Goal: Task Accomplishment & Management: Complete application form

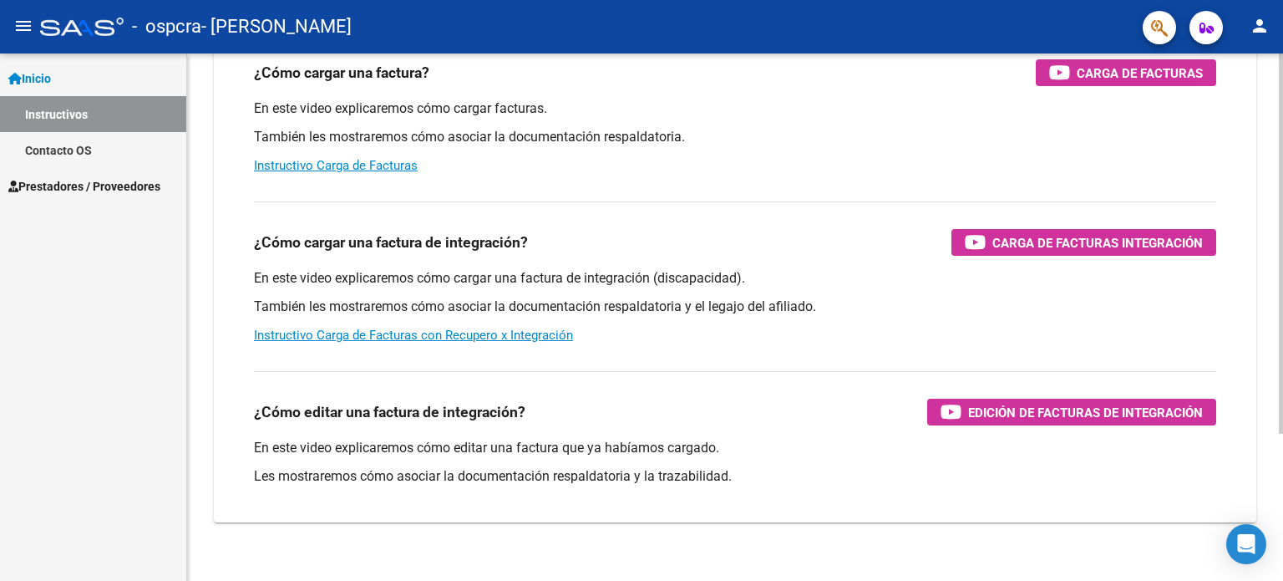
scroll to position [205, 0]
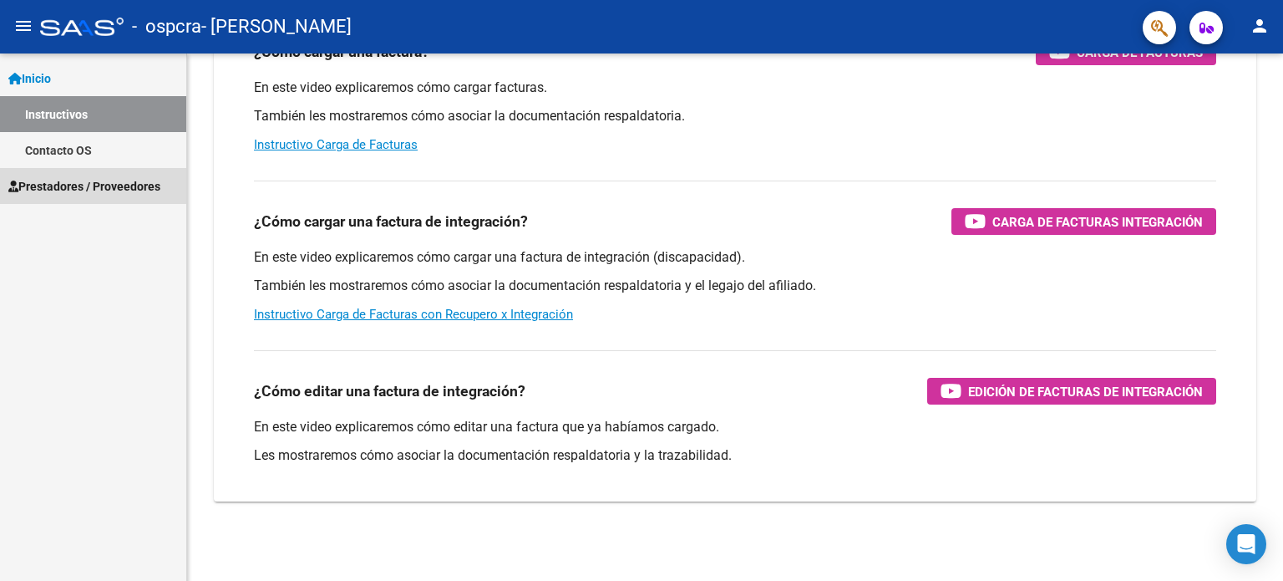
click at [73, 177] on span "Prestadores / Proveedores" at bounding box center [84, 186] width 152 height 18
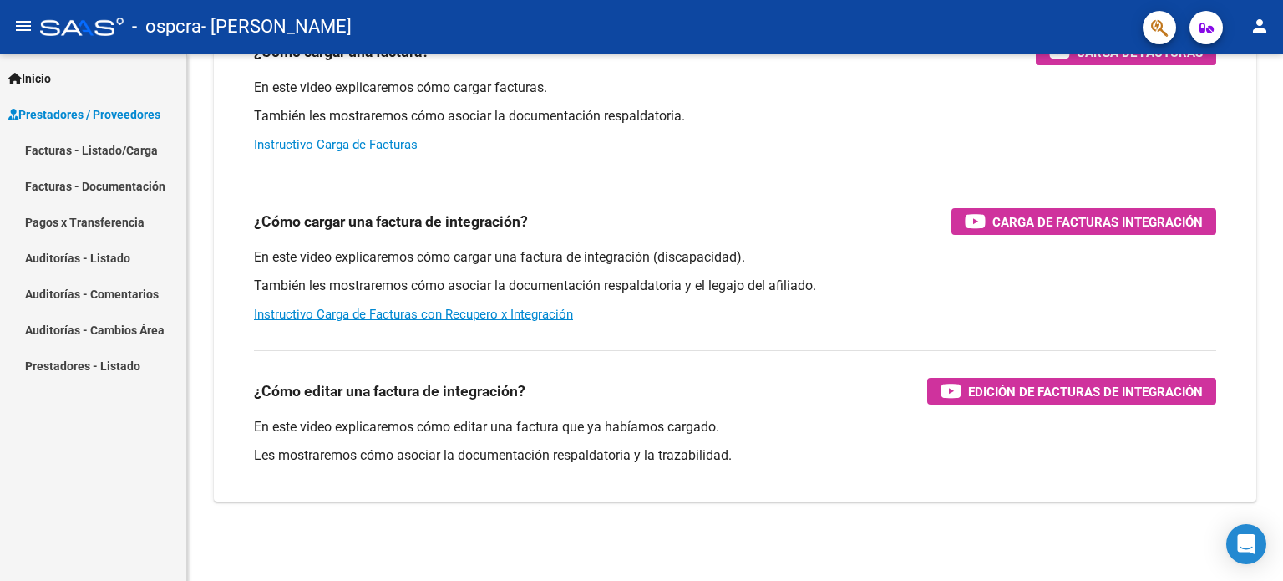
click at [130, 145] on link "Facturas - Listado/Carga" at bounding box center [93, 150] width 186 height 36
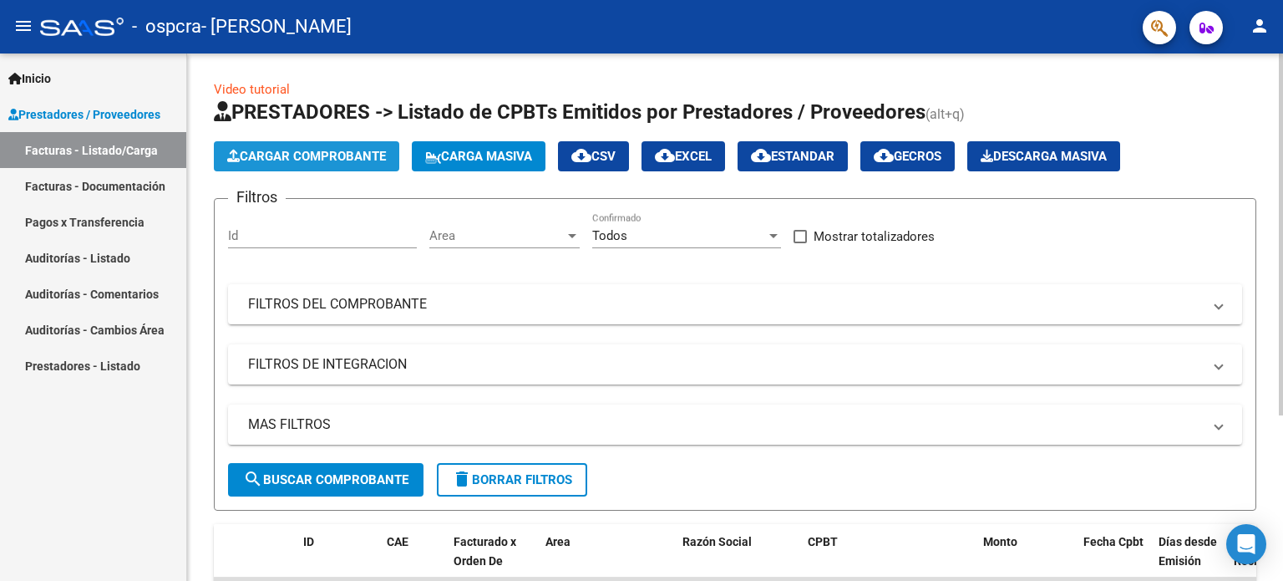
click at [343, 155] on span "Cargar Comprobante" at bounding box center [306, 156] width 159 height 15
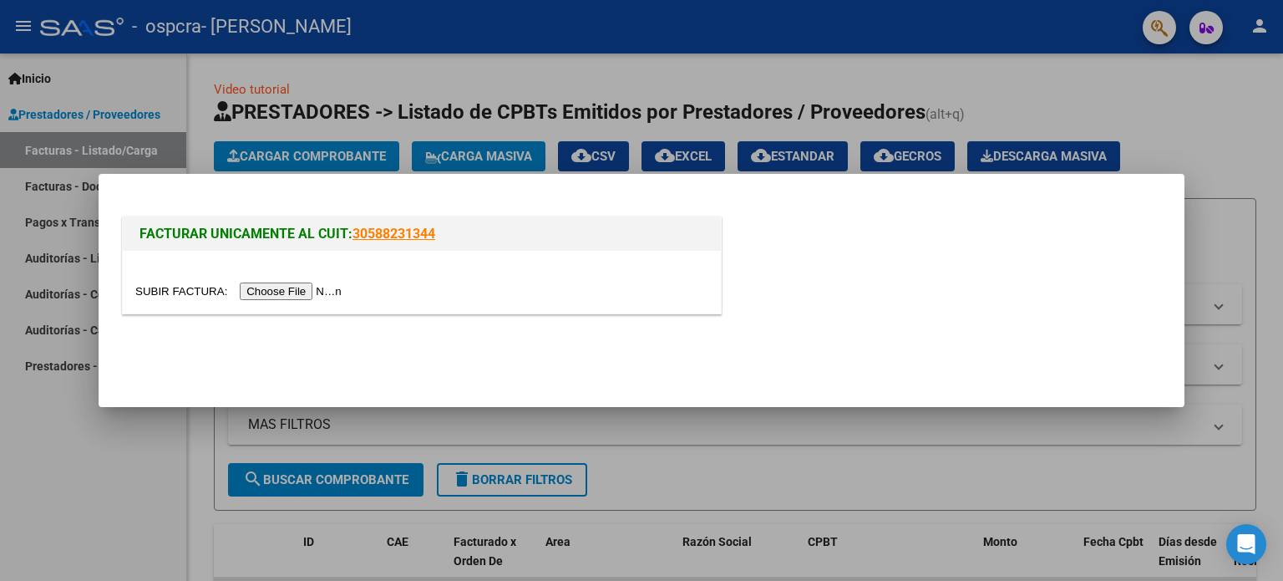
click at [343, 287] on input "file" at bounding box center [240, 291] width 211 height 18
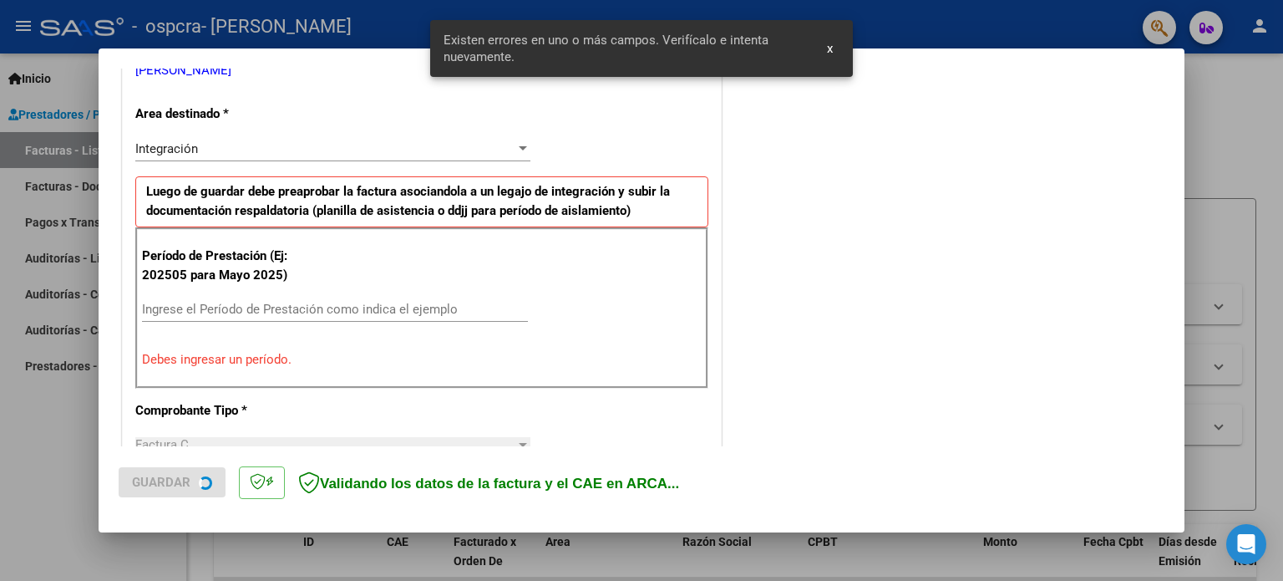
scroll to position [360, 0]
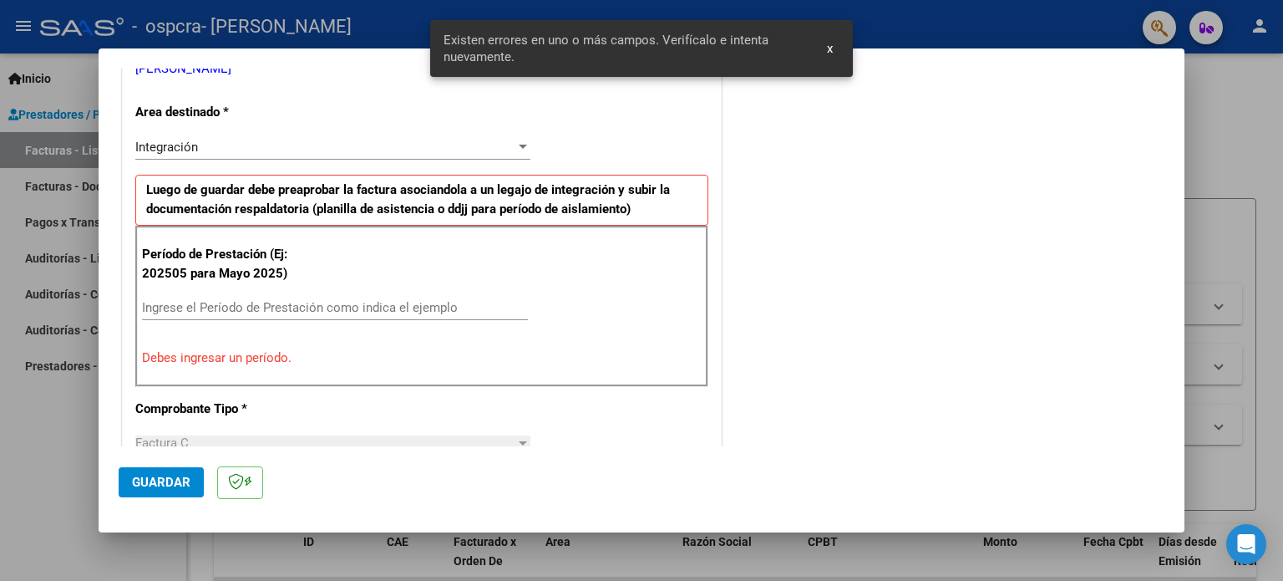
click at [325, 295] on div "Ingrese el Período de Prestación como indica el ejemplo" at bounding box center [335, 307] width 386 height 25
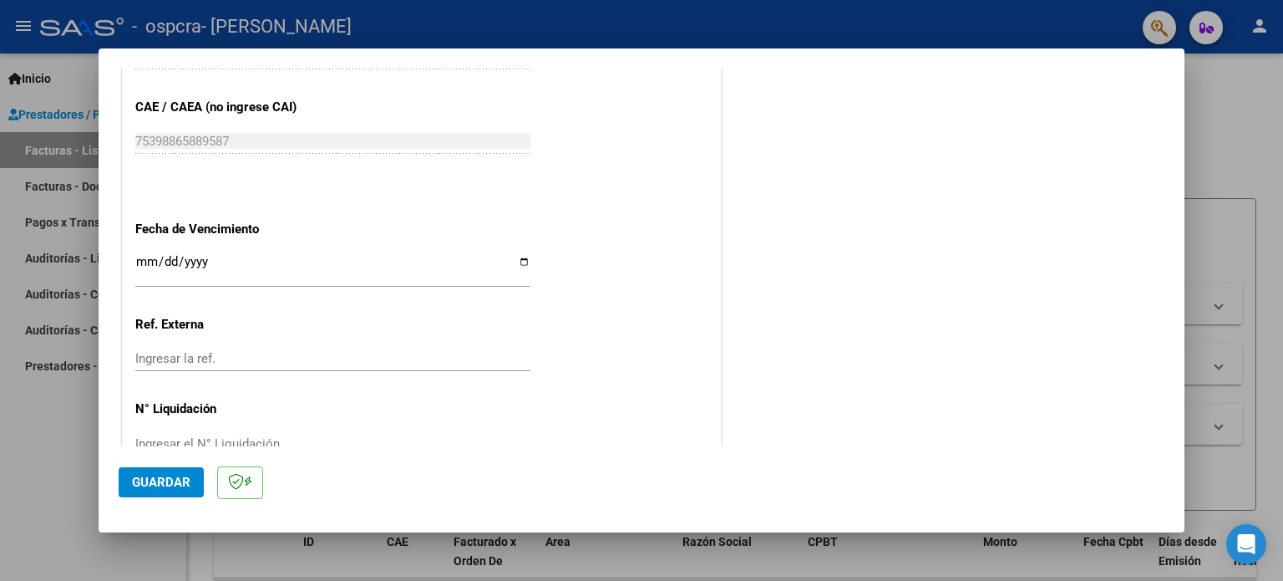
scroll to position [1090, 0]
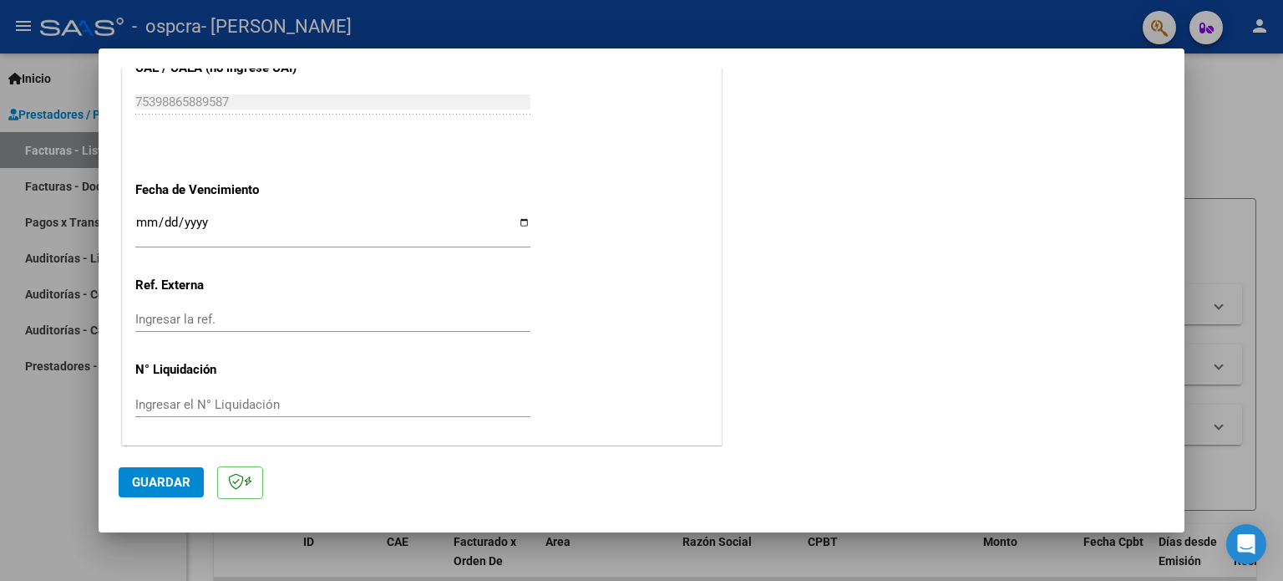
type input "202509"
click at [525, 225] on input "Ingresar la fecha" at bounding box center [332, 229] width 395 height 27
type input "[DATE]"
click at [167, 312] on input "Ingresar la ref." at bounding box center [332, 319] width 395 height 15
click at [165, 477] on span "Guardar" at bounding box center [161, 482] width 58 height 15
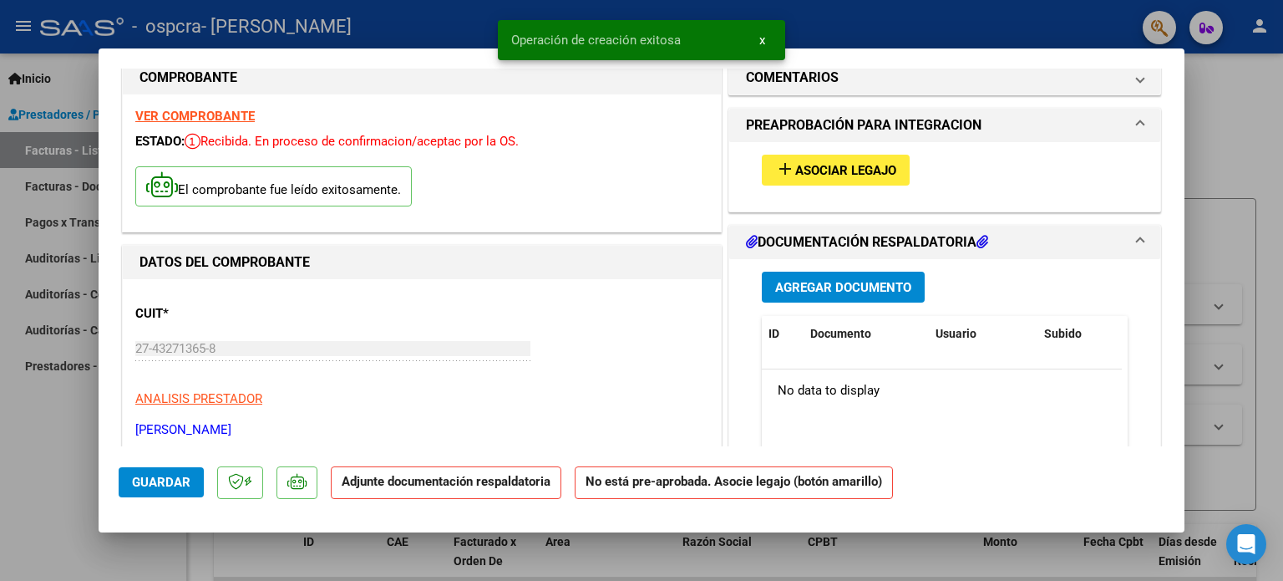
scroll to position [84, 0]
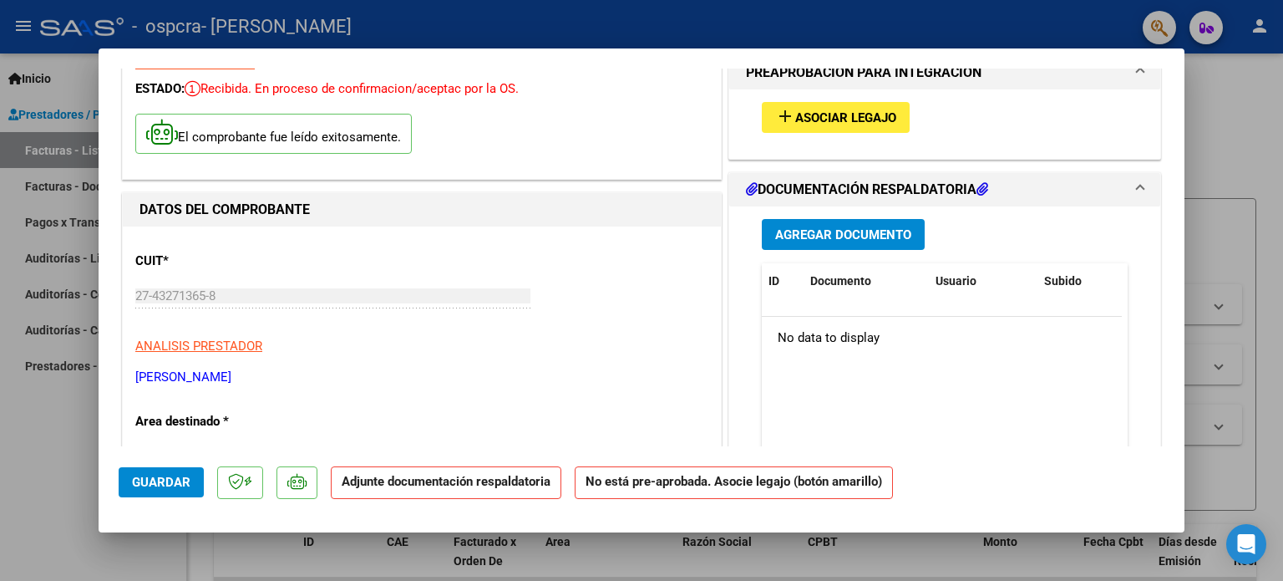
click at [806, 246] on button "Agregar Documento" at bounding box center [843, 234] width 163 height 31
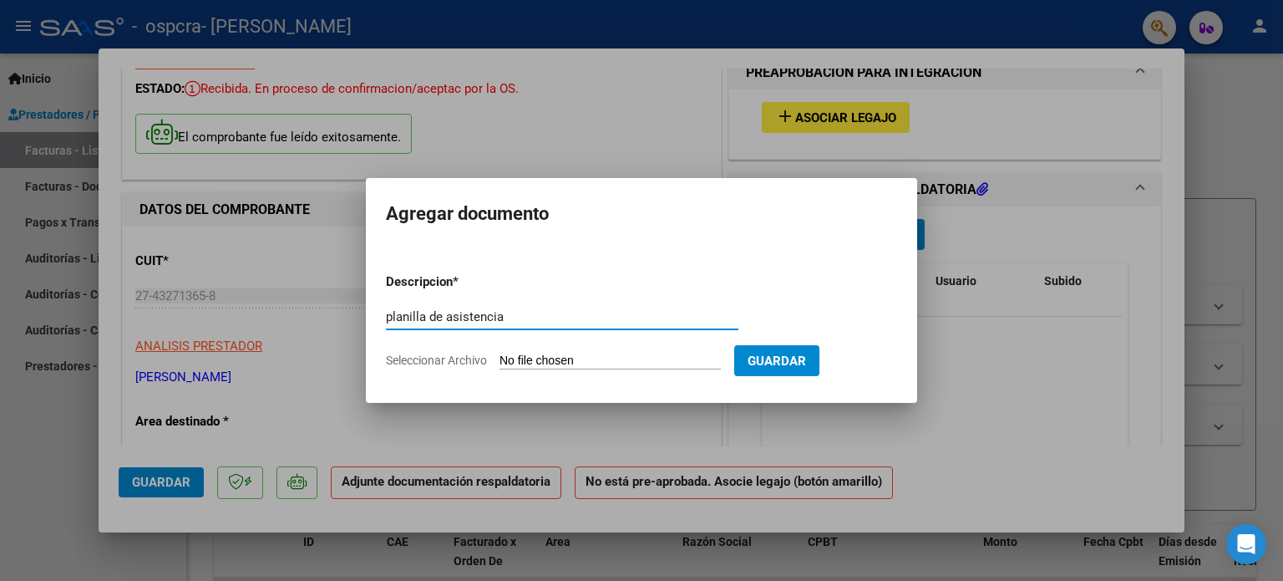
type input "planilla de asistencia"
click at [602, 360] on input "Seleccionar Archivo" at bounding box center [610, 361] width 221 height 16
type input "C:\fakepath\WhatsApp Image [DATE] 19.17.13.pdf"
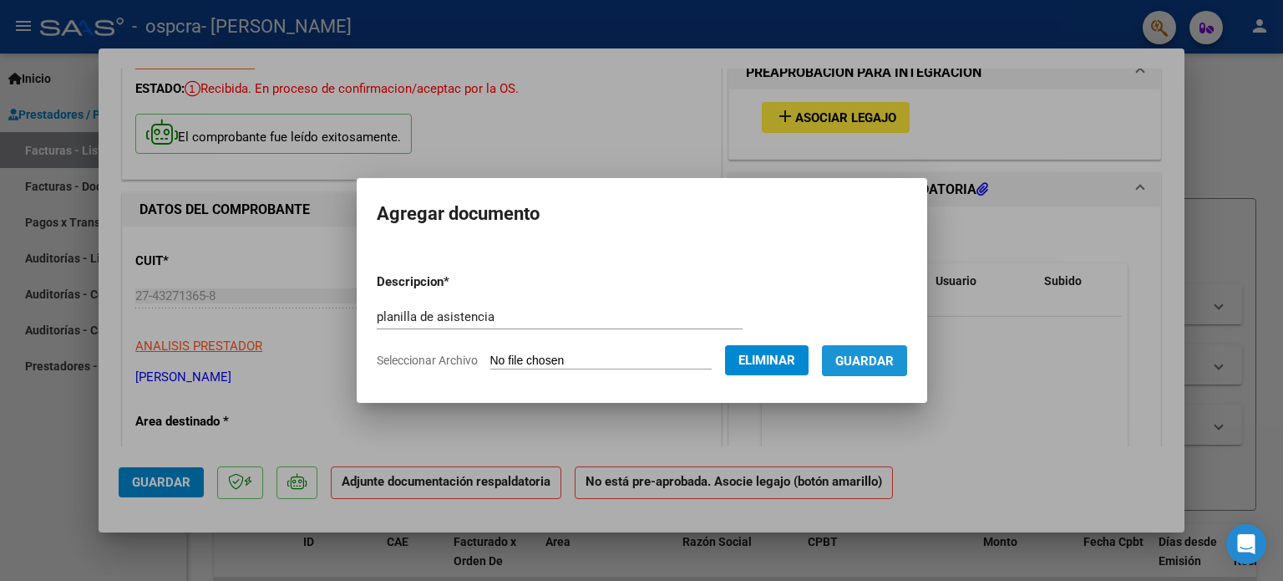
click at [876, 359] on span "Guardar" at bounding box center [864, 360] width 58 height 15
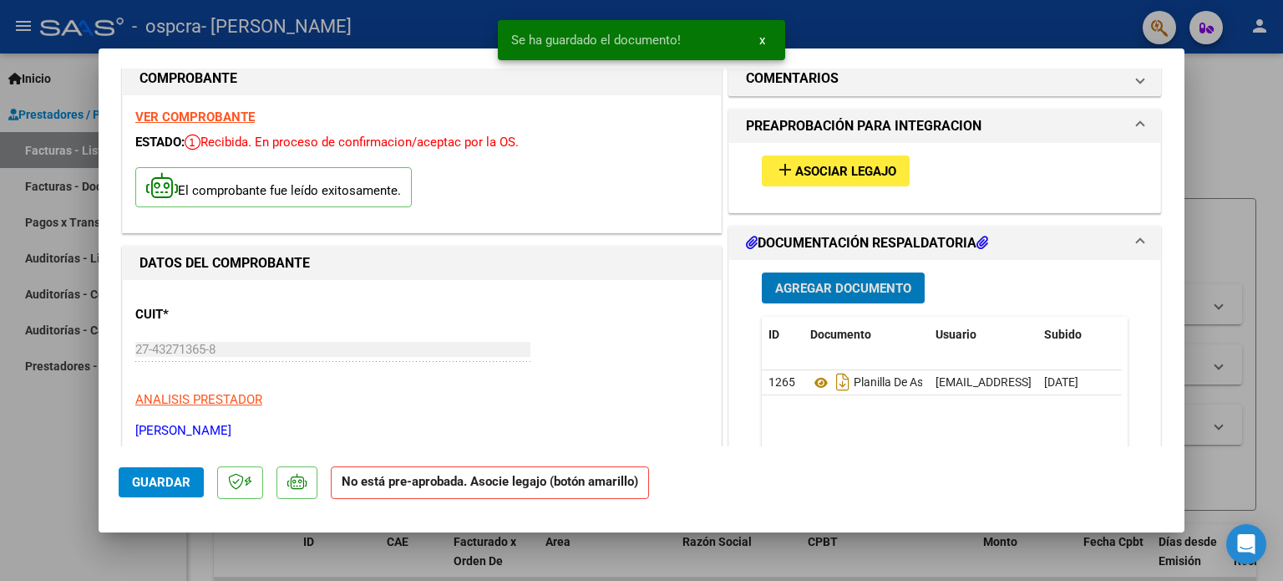
scroll to position [167, 0]
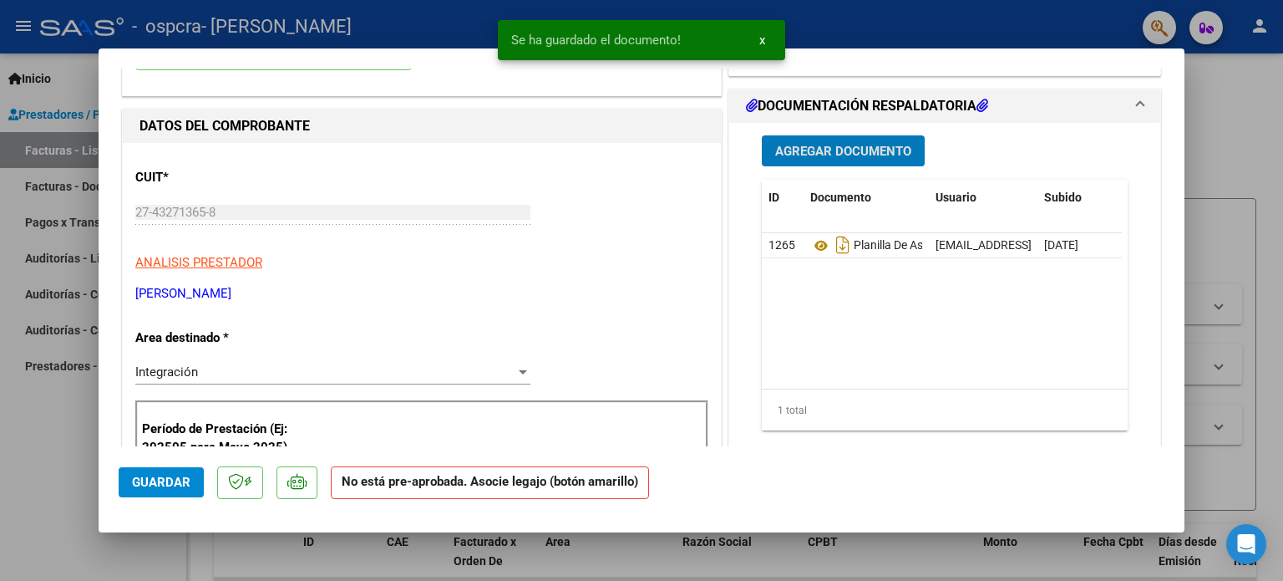
click at [164, 481] on span "Guardar" at bounding box center [161, 482] width 58 height 15
click at [1282, 129] on div at bounding box center [641, 290] width 1283 height 581
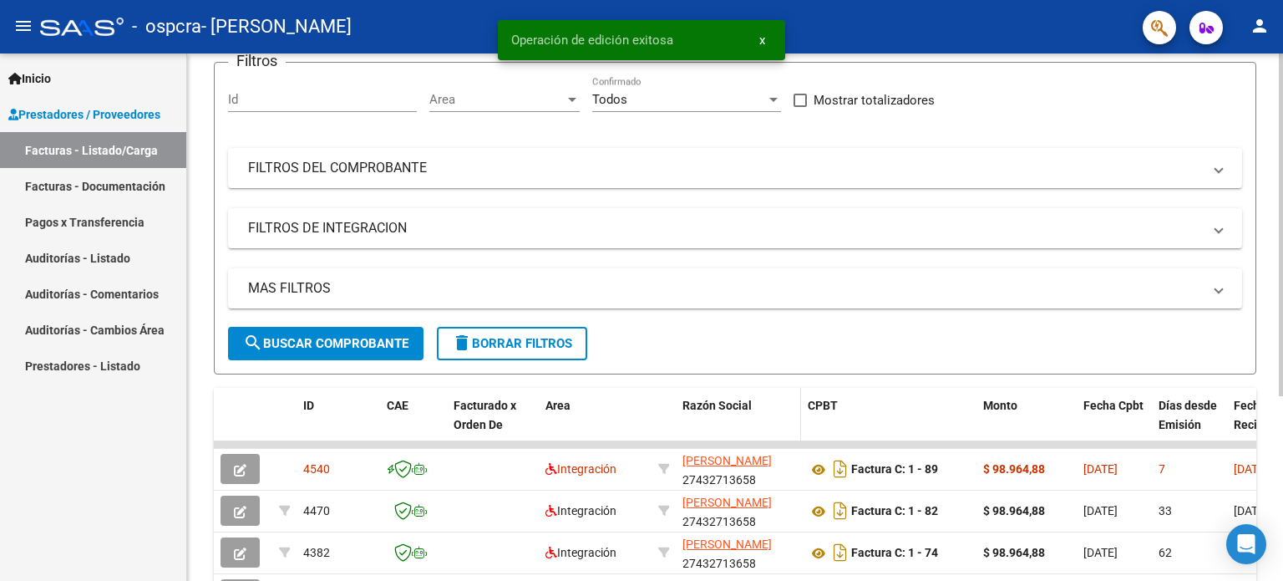
scroll to position [251, 0]
